Goal: Task Accomplishment & Management: Complete application form

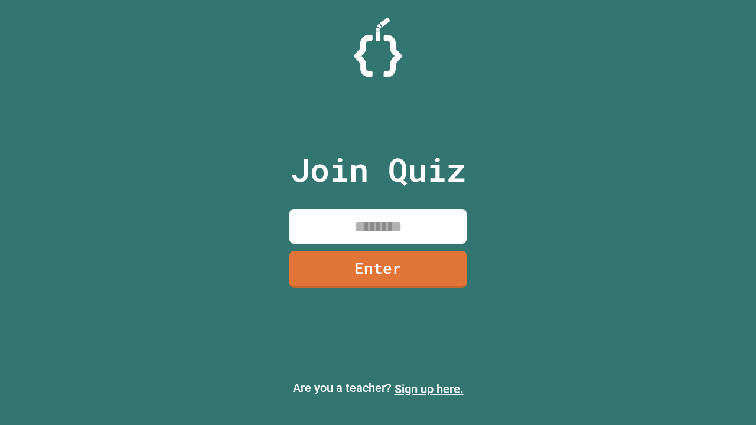
click at [429, 389] on link "Sign up here." at bounding box center [429, 389] width 69 height 14
